Goal: Transaction & Acquisition: Purchase product/service

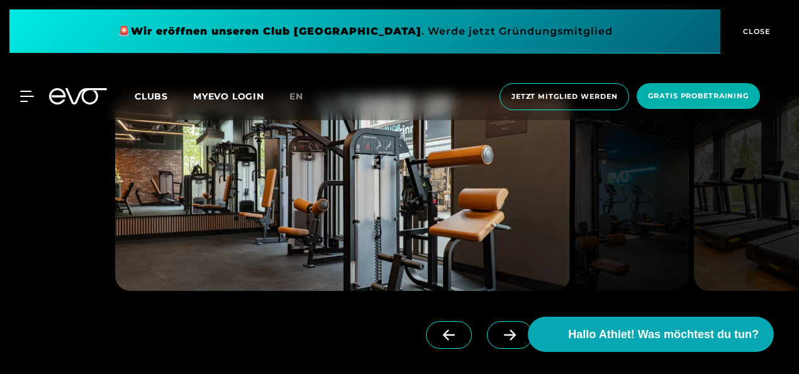
scroll to position [1242, 0]
click at [504, 333] on icon at bounding box center [510, 333] width 12 height 11
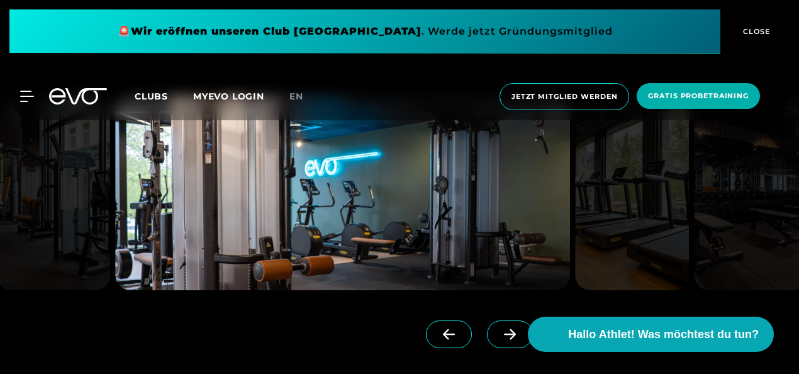
click at [504, 333] on icon at bounding box center [510, 333] width 12 height 11
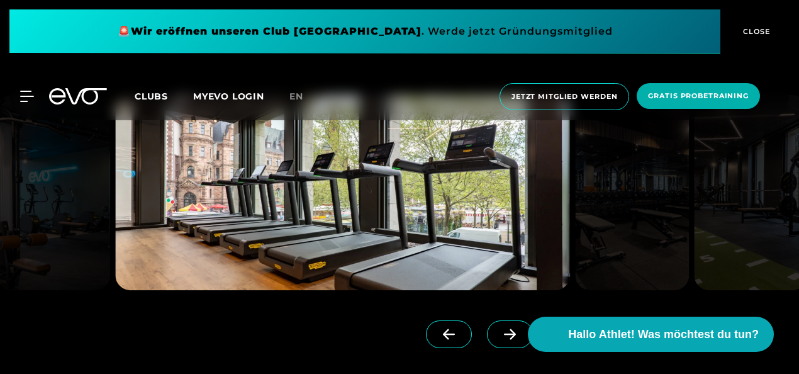
click at [504, 333] on icon at bounding box center [510, 333] width 12 height 11
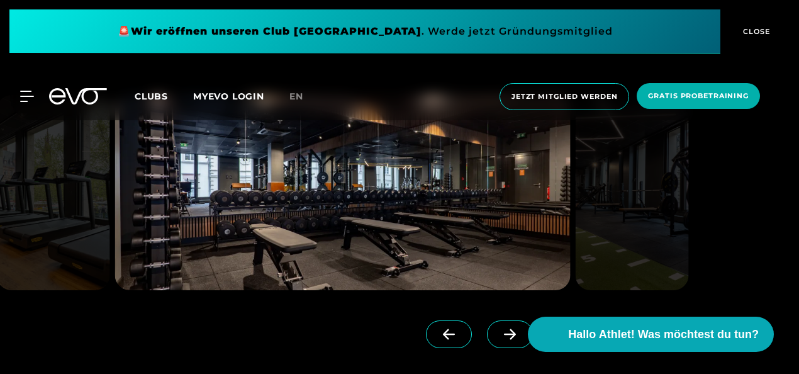
click at [504, 333] on icon at bounding box center [510, 333] width 12 height 11
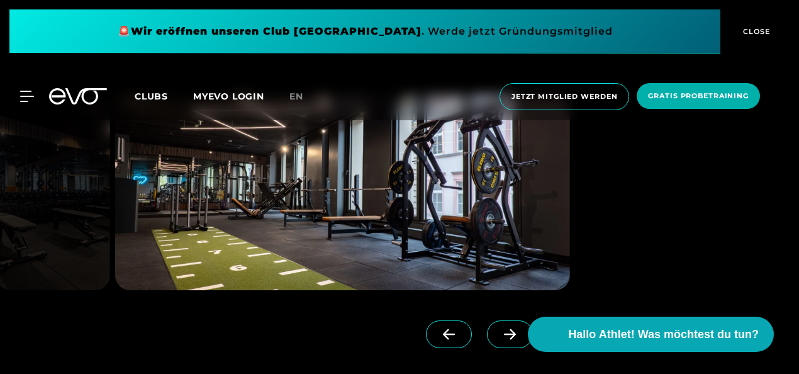
click at [504, 333] on icon at bounding box center [510, 333] width 12 height 11
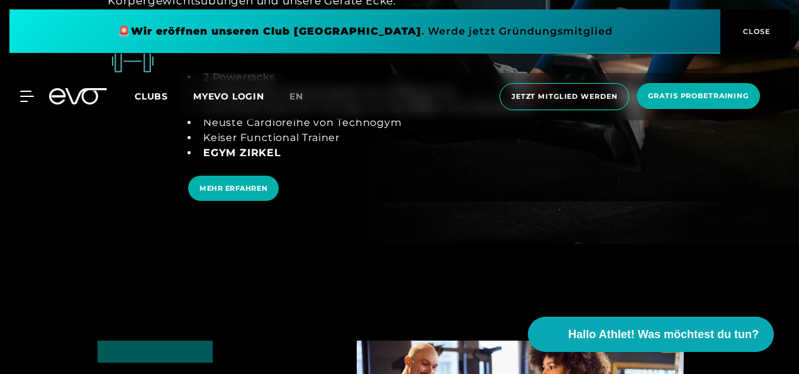
scroll to position [2338, 0]
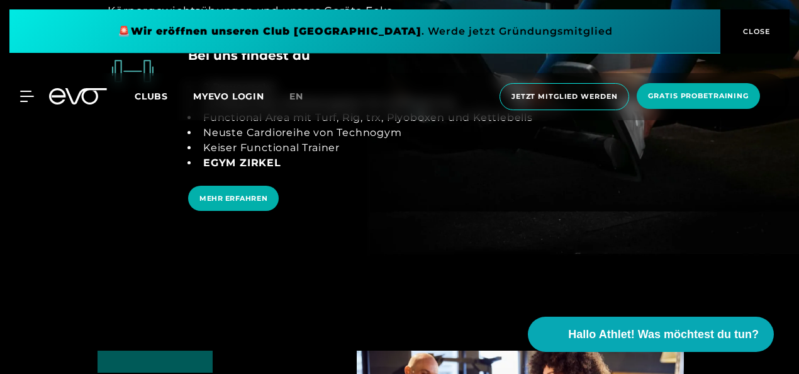
click at [228, 160] on span "EGYM Zirkel" at bounding box center [242, 163] width 78 height 12
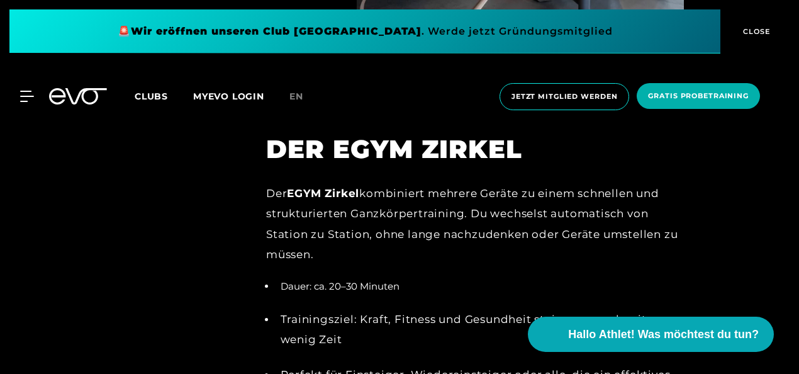
scroll to position [1447, 0]
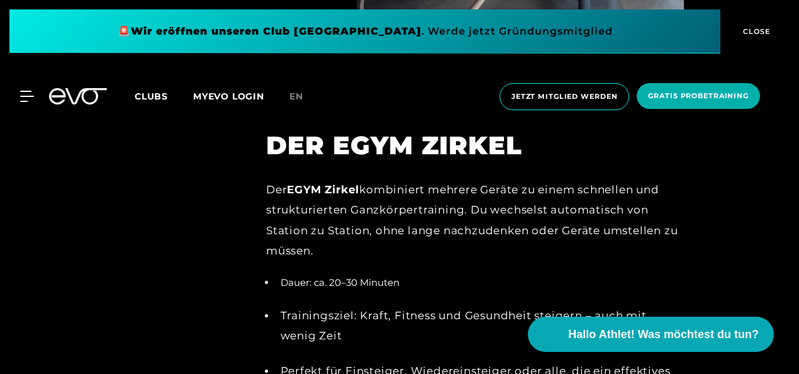
click at [377, 244] on div "Der EGYM Zirkel kombiniert mehrere Geräte zu einem schnellen und strukturierten…" at bounding box center [475, 219] width 418 height 81
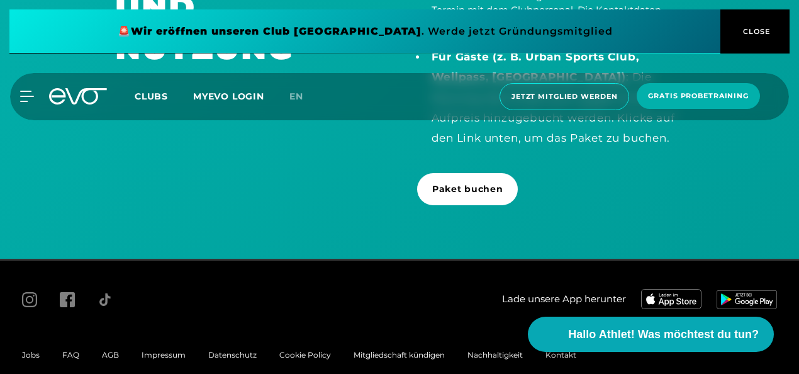
scroll to position [2565, 0]
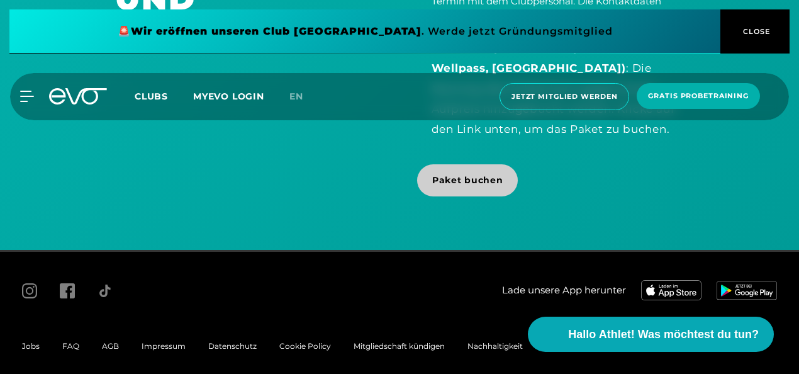
click at [467, 177] on span "Paket buchen" at bounding box center [467, 180] width 70 height 13
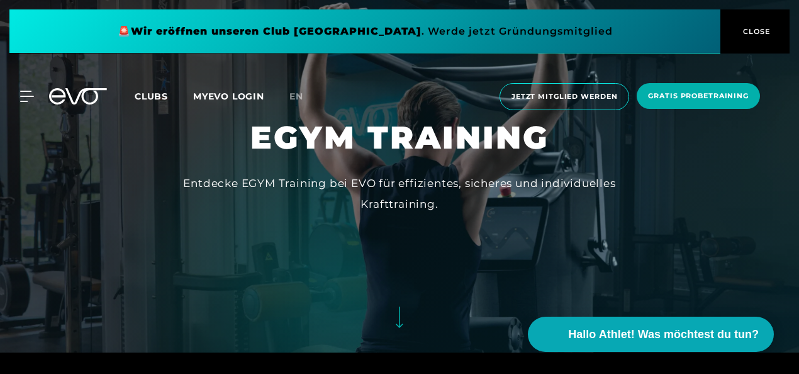
scroll to position [5, 0]
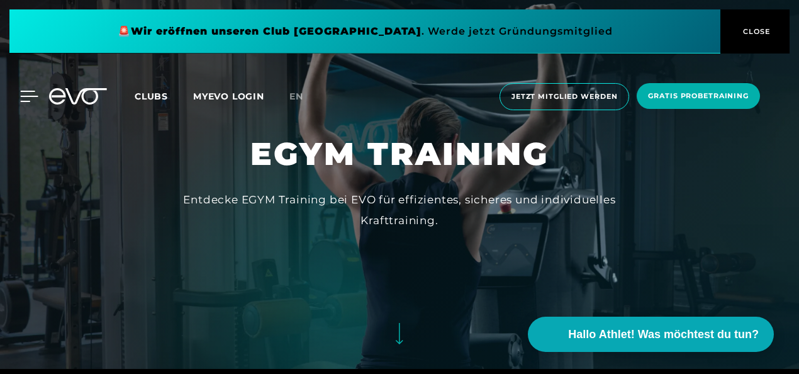
click at [30, 91] on icon at bounding box center [30, 96] width 18 height 10
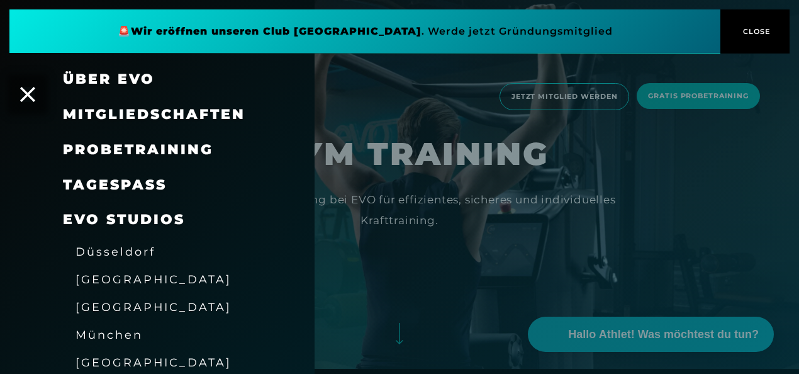
scroll to position [36, 0]
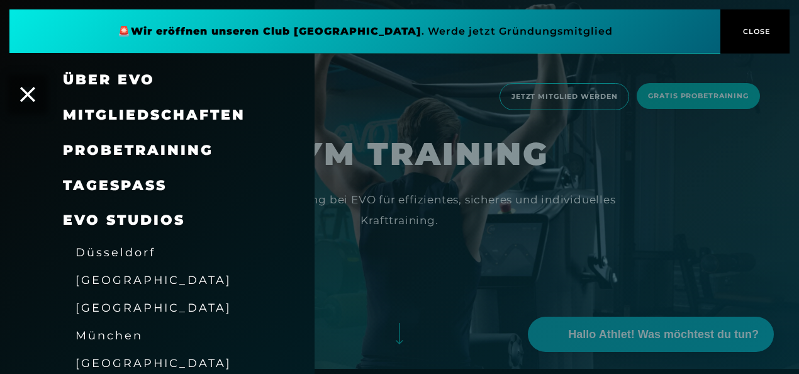
click at [101, 112] on span "Mitgliedschaften" at bounding box center [154, 114] width 182 height 17
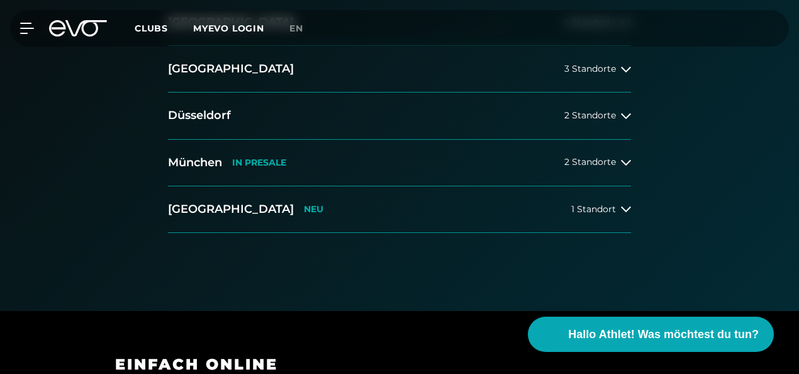
scroll to position [325, 0]
click at [584, 157] on span "2 Standorte" at bounding box center [590, 161] width 52 height 9
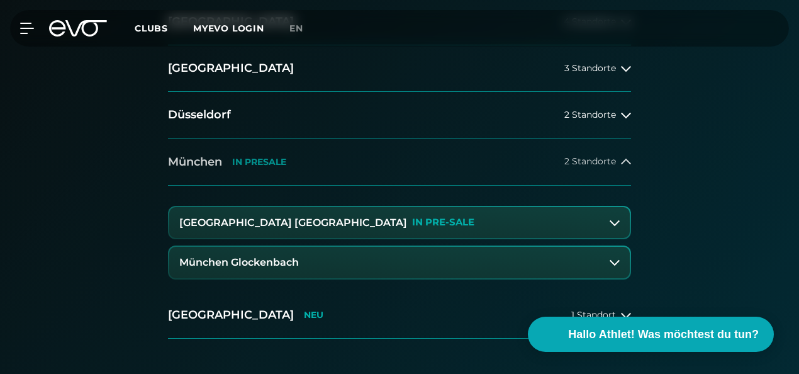
click at [584, 157] on span "2 Standorte" at bounding box center [590, 161] width 52 height 9
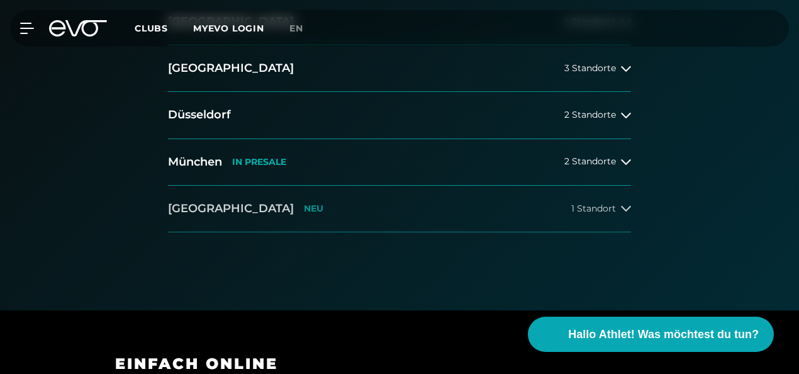
click at [595, 205] on span "1 Standort" at bounding box center [593, 208] width 45 height 9
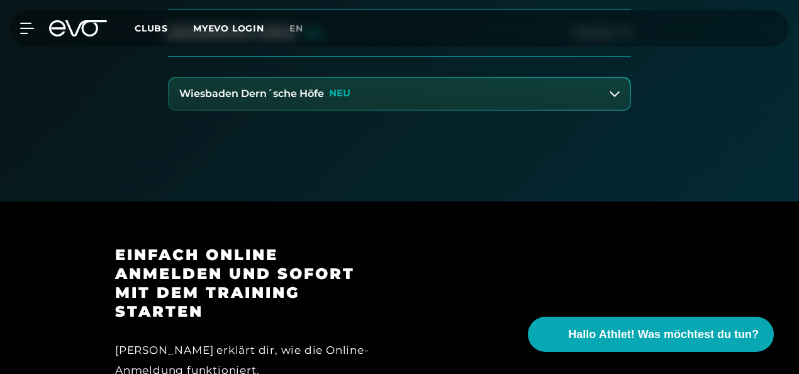
scroll to position [502, 0]
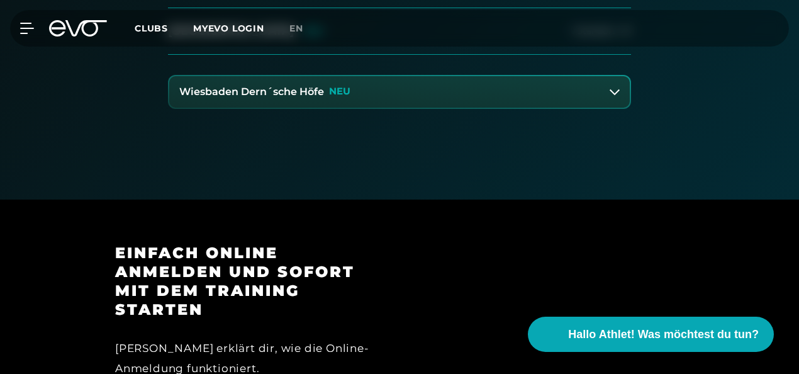
click at [505, 104] on button "Wiesbaden Dern´sche Höfe NEU" at bounding box center [399, 91] width 460 height 31
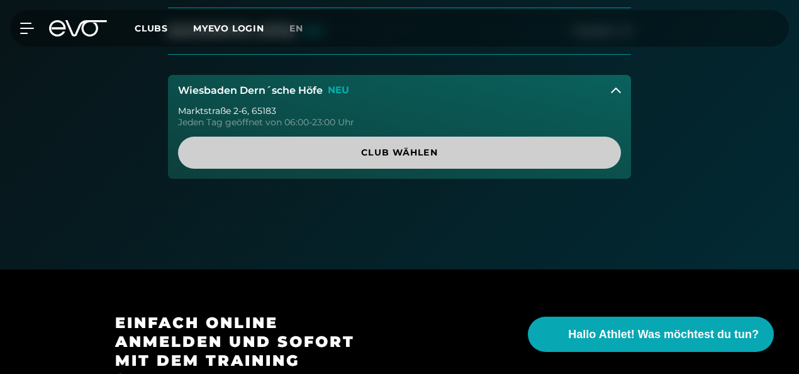
click at [447, 154] on span "Club wählen" at bounding box center [399, 152] width 413 height 13
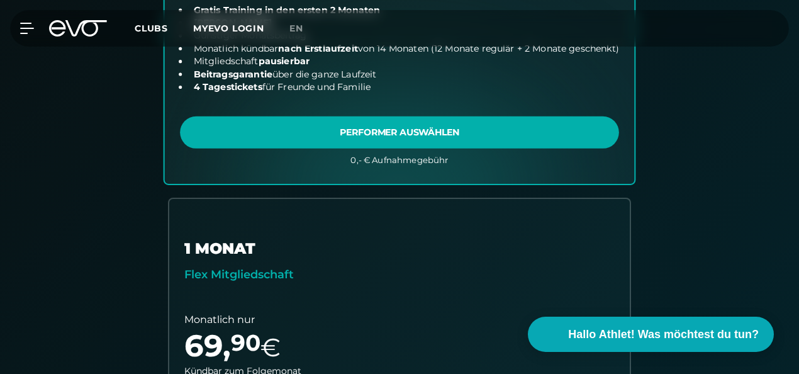
scroll to position [674, 0]
